Goal: Browse casually

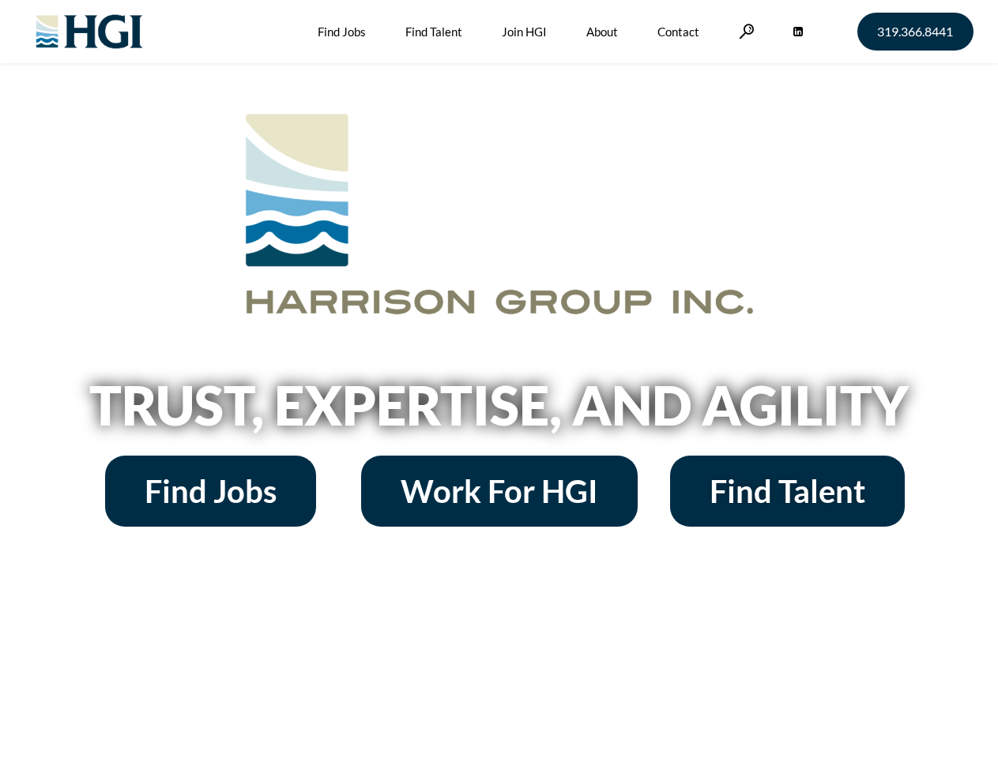
click at [498, 379] on h2 "Trust, Expertise, and Agility" at bounding box center [499, 405] width 901 height 54
click at [744, 31] on link at bounding box center [747, 31] width 16 height 15
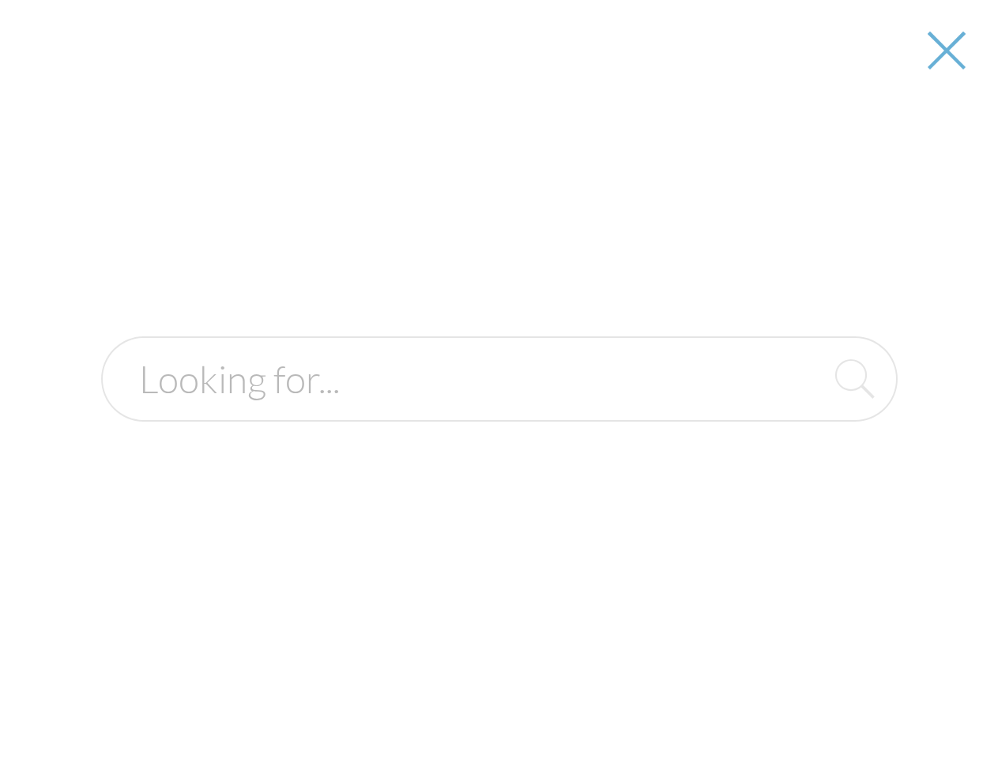
click at [498, 411] on h2 "Trust, Expertise, and Agility" at bounding box center [499, 405] width 901 height 54
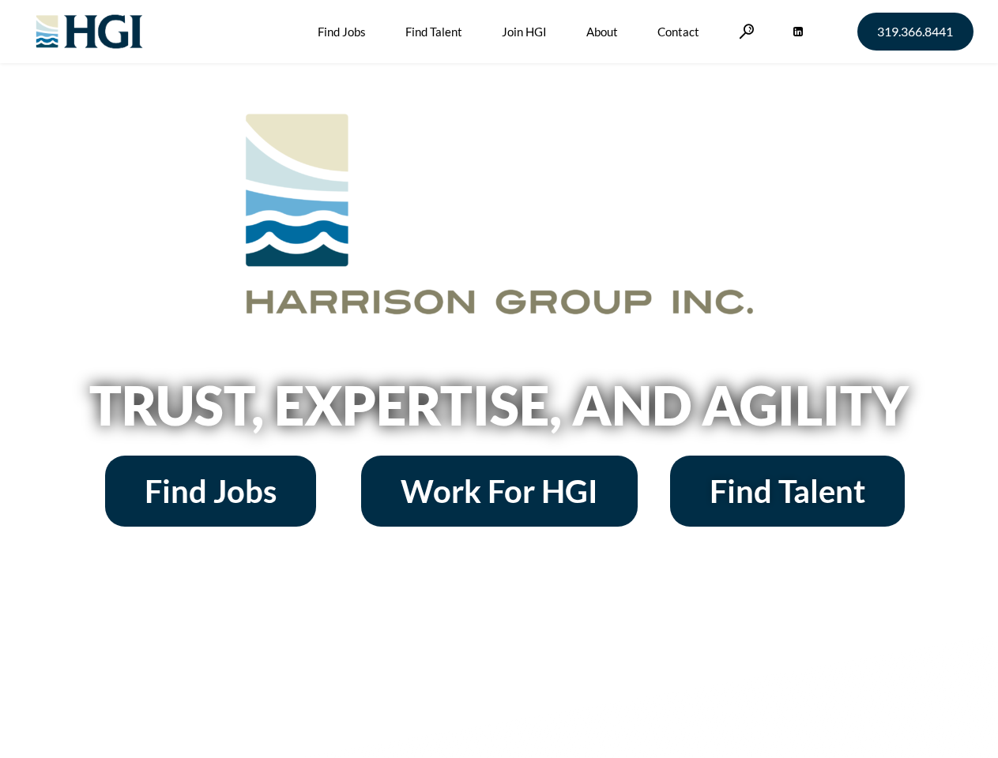
click at [498, 379] on h2 "Trust, Expertise, and Agility" at bounding box center [499, 405] width 901 height 54
click at [744, 31] on link at bounding box center [747, 31] width 16 height 15
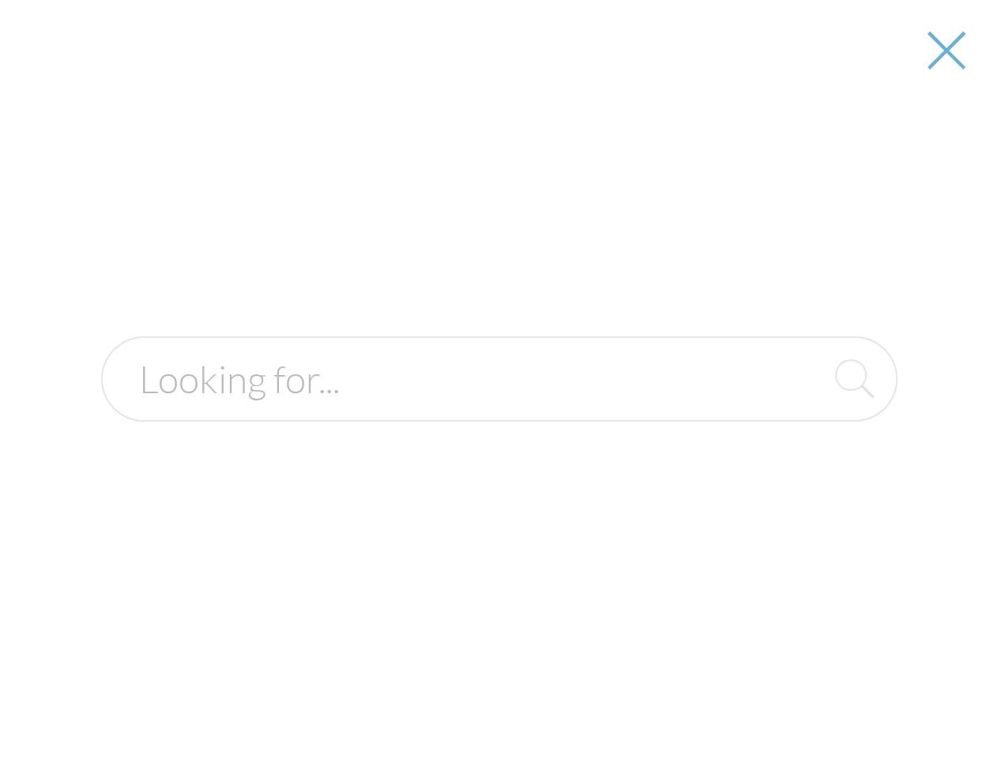
click at [498, 411] on h2 "Trust, Expertise, and Agility" at bounding box center [499, 405] width 901 height 54
